Goal: Task Accomplishment & Management: Manage account settings

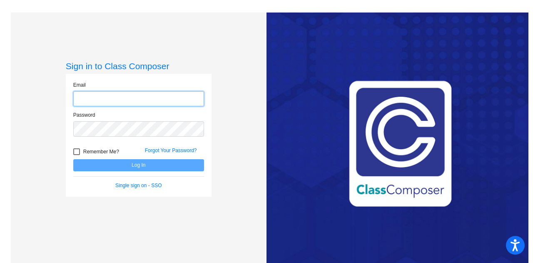
type input "[EMAIL_ADDRESS][PERSON_NAME][DOMAIN_NAME]"
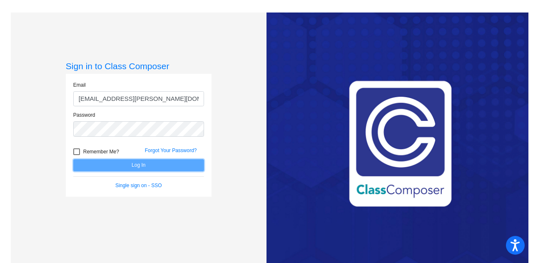
click at [126, 169] on button "Log In" at bounding box center [138, 165] width 131 height 12
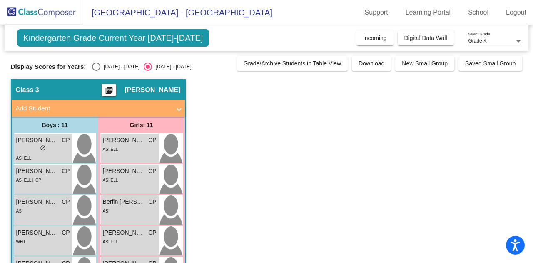
click at [54, 145] on div "lock do_not_disturb_alt" at bounding box center [43, 148] width 54 height 9
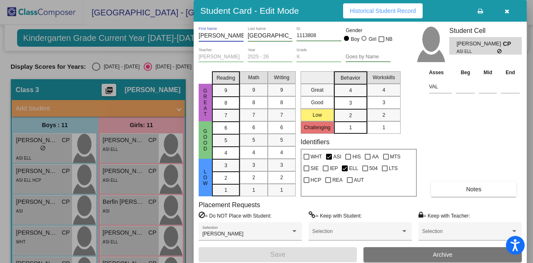
scroll to position [0, 6]
drag, startPoint x: 220, startPoint y: 36, endPoint x: 246, endPoint y: 36, distance: 26.6
click at [246, 36] on div "[PERSON_NAME] First Name [PERSON_NAME] Last Name 1113808 ID Gender Boy Girl NB" at bounding box center [295, 37] width 192 height 21
click at [266, 33] on input "[GEOGRAPHIC_DATA]" at bounding box center [270, 35] width 45 height 7
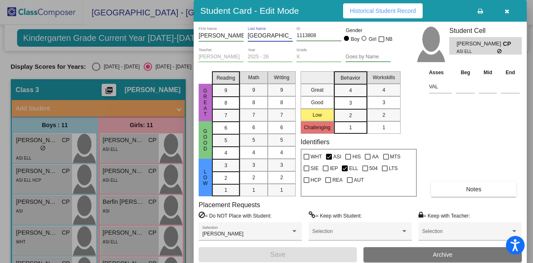
click at [266, 33] on input "[GEOGRAPHIC_DATA]" at bounding box center [270, 35] width 45 height 7
click at [281, 37] on input "[GEOGRAPHIC_DATA]" at bounding box center [270, 35] width 45 height 7
click at [85, 89] on div at bounding box center [266, 131] width 533 height 263
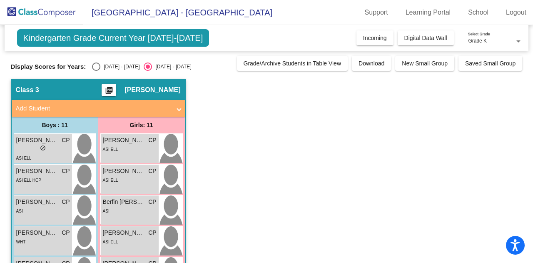
click at [45, 173] on span "[PERSON_NAME]" at bounding box center [37, 171] width 42 height 9
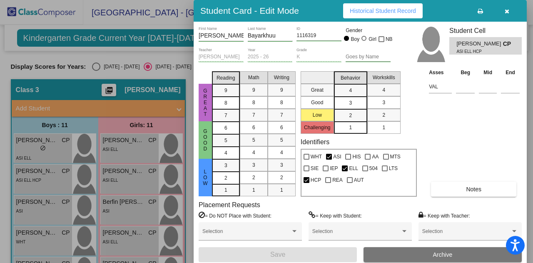
click at [266, 39] on input "Bayarkhuu" at bounding box center [270, 35] width 45 height 7
click at [54, 204] on div at bounding box center [266, 131] width 533 height 263
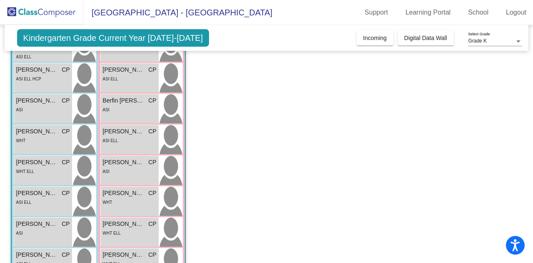
scroll to position [127, 0]
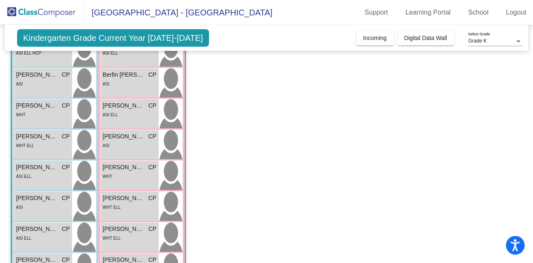
click at [41, 194] on span "[PERSON_NAME]" at bounding box center [37, 198] width 42 height 9
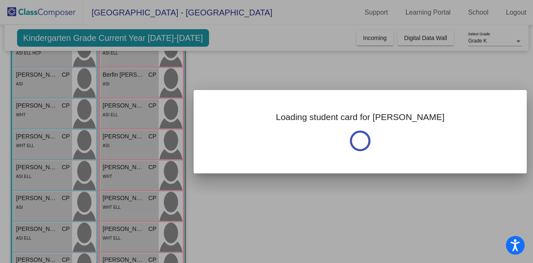
click at [41, 193] on div at bounding box center [266, 131] width 533 height 263
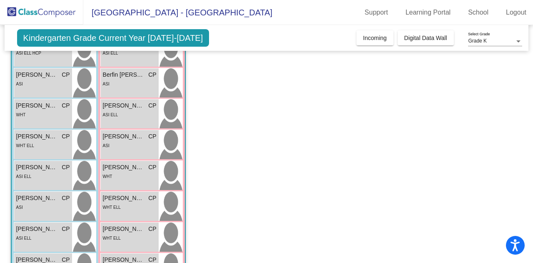
click at [45, 202] on div "ASI" at bounding box center [43, 206] width 54 height 9
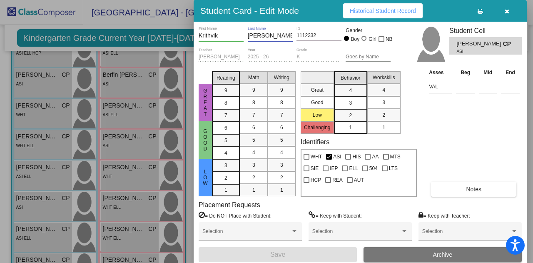
click at [261, 35] on input "[PERSON_NAME]" at bounding box center [270, 35] width 45 height 7
click at [88, 158] on div at bounding box center [266, 131] width 533 height 263
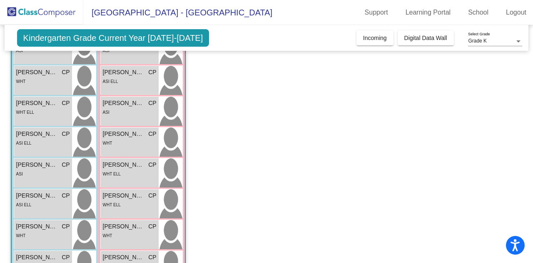
scroll to position [222, 0]
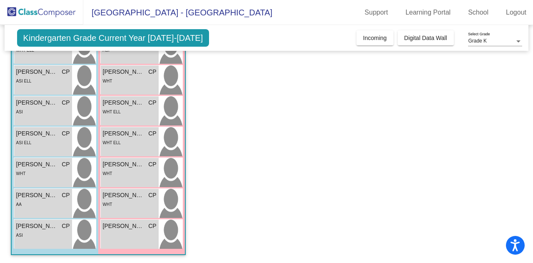
click at [31, 241] on div "[PERSON_NAME] CP lock do_not_disturb_alt ASI" at bounding box center [43, 233] width 58 height 29
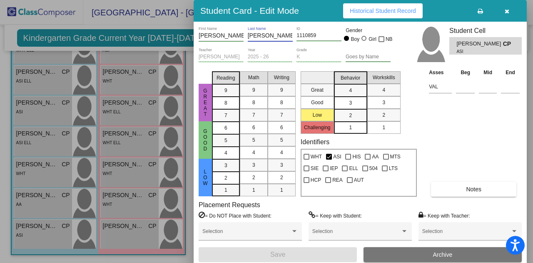
click at [258, 37] on input "[PERSON_NAME]" at bounding box center [270, 35] width 45 height 7
click at [138, 117] on div at bounding box center [266, 131] width 533 height 263
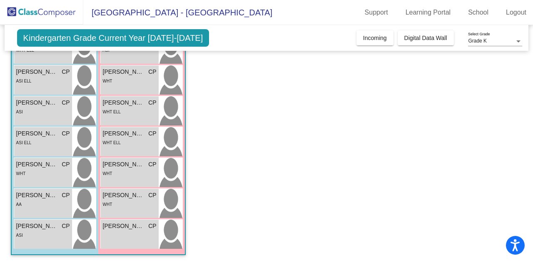
click at [129, 139] on div "WHT ELL" at bounding box center [130, 142] width 54 height 9
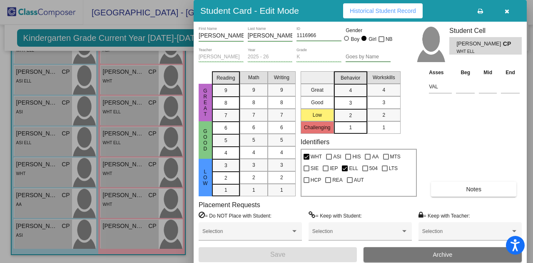
click at [271, 36] on input "[PERSON_NAME]" at bounding box center [270, 35] width 45 height 7
click at [276, 32] on div "[PERSON_NAME] Last Name" at bounding box center [270, 34] width 45 height 15
click at [277, 34] on input "[PERSON_NAME]" at bounding box center [270, 35] width 45 height 7
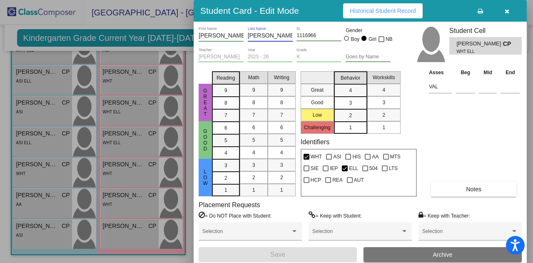
click at [277, 34] on input "[PERSON_NAME]" at bounding box center [270, 35] width 45 height 7
click at [147, 95] on div at bounding box center [266, 131] width 533 height 263
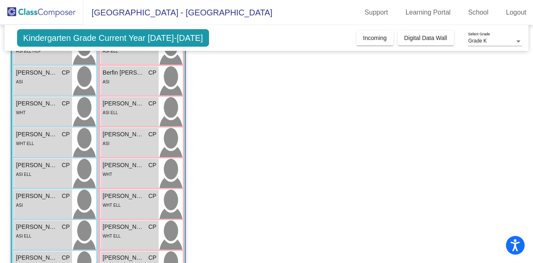
scroll to position [52, 0]
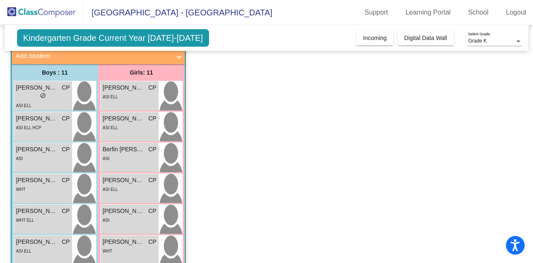
click at [26, 134] on div "[PERSON_NAME] CP lock do_not_disturb_alt ASI ELL HCP" at bounding box center [43, 126] width 58 height 29
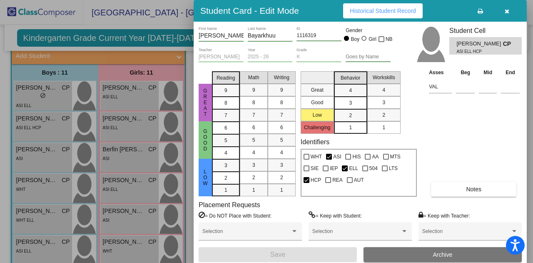
click at [266, 34] on input "Bayarkhuu" at bounding box center [270, 35] width 45 height 7
click at [112, 165] on div at bounding box center [266, 131] width 533 height 263
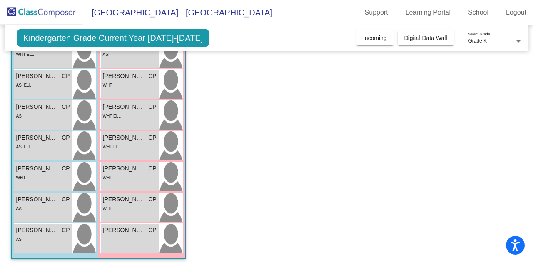
scroll to position [219, 0]
click at [38, 138] on span "[PERSON_NAME]" at bounding box center [37, 136] width 42 height 9
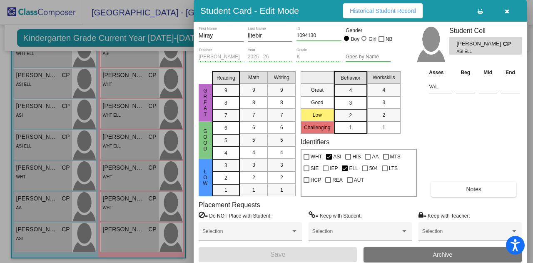
click at [253, 34] on input "Iltebir" at bounding box center [270, 35] width 45 height 7
click at [132, 187] on div at bounding box center [266, 131] width 533 height 263
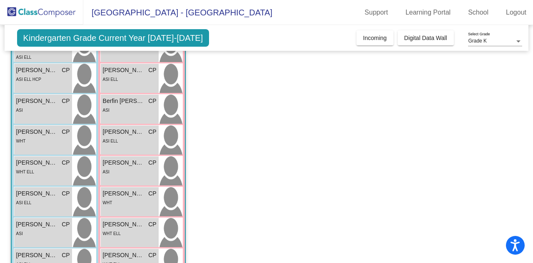
scroll to position [121, 0]
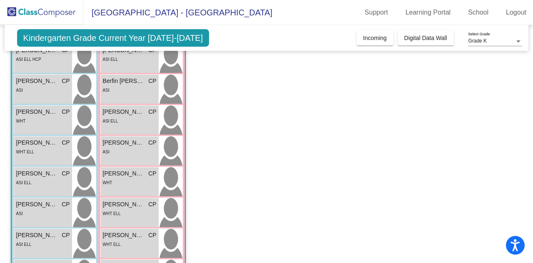
click at [126, 156] on div "[PERSON_NAME] CP lock do_not_disturb_alt ASI" at bounding box center [130, 150] width 58 height 29
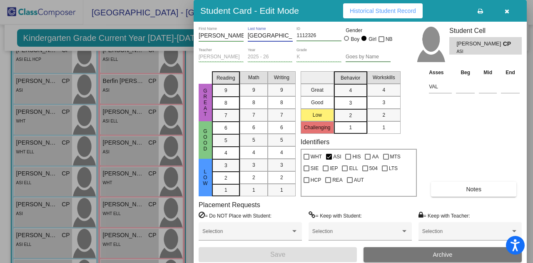
click at [265, 36] on input "[GEOGRAPHIC_DATA]" at bounding box center [270, 35] width 45 height 7
click at [51, 99] on div at bounding box center [266, 131] width 533 height 263
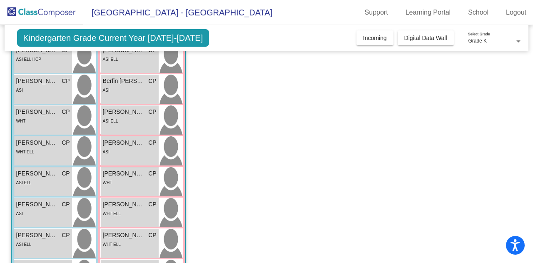
scroll to position [0, 0]
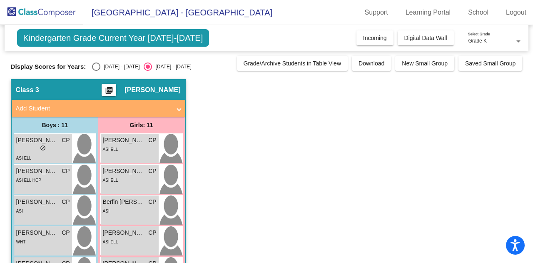
click at [55, 144] on span "[PERSON_NAME] [PERSON_NAME]" at bounding box center [37, 140] width 42 height 9
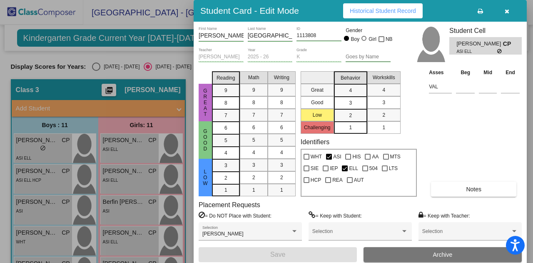
click at [167, 11] on div at bounding box center [266, 131] width 533 height 263
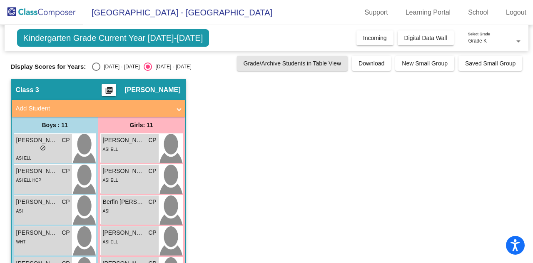
click at [271, 69] on button "Grade/Archive Students in Table View" at bounding box center [292, 63] width 111 height 15
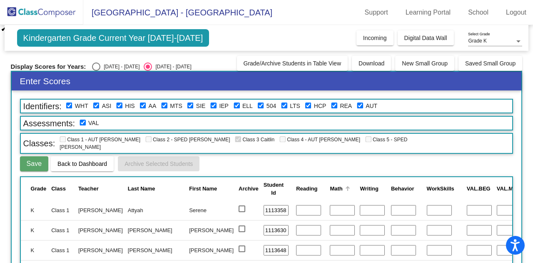
scroll to position [21, 0]
click at [327, 177] on th "Math" at bounding box center [342, 188] width 30 height 23
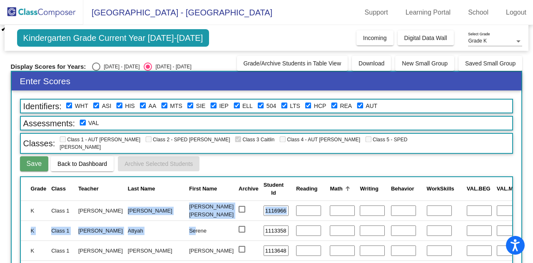
drag, startPoint x: 110, startPoint y: 200, endPoint x: 143, endPoint y: 233, distance: 46.5
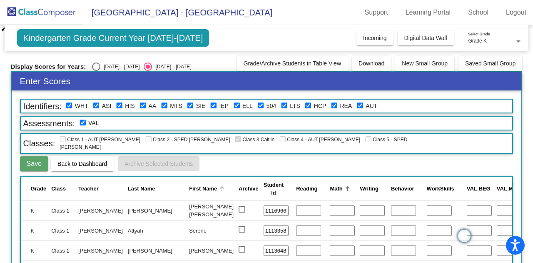
click at [187, 190] on th "First Name" at bounding box center [212, 188] width 50 height 23
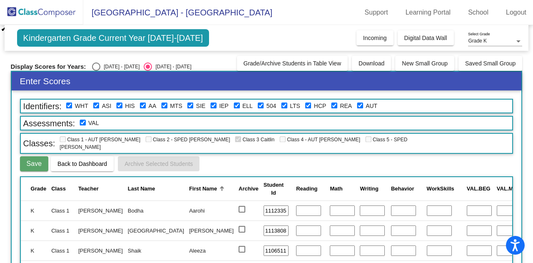
click at [221, 187] on div at bounding box center [221, 189] width 1 height 4
click at [128, 184] on div "Last Name" at bounding box center [141, 188] width 27 height 8
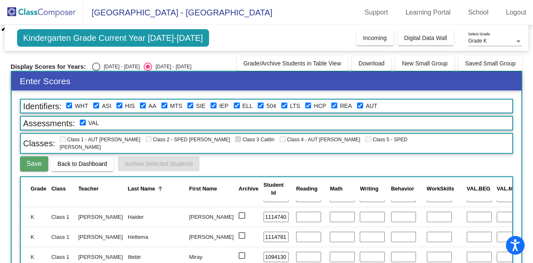
scroll to position [175, 0]
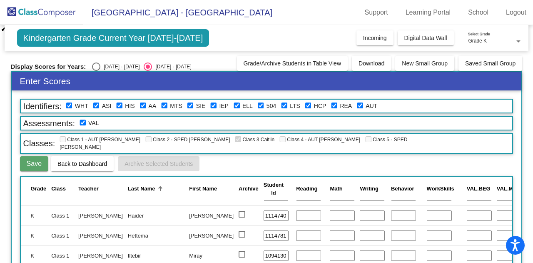
click at [187, 245] on td "Miray" at bounding box center [212, 255] width 50 height 20
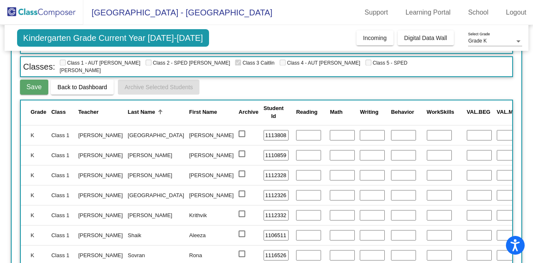
scroll to position [77, 0]
